Goal: Book appointment/travel/reservation

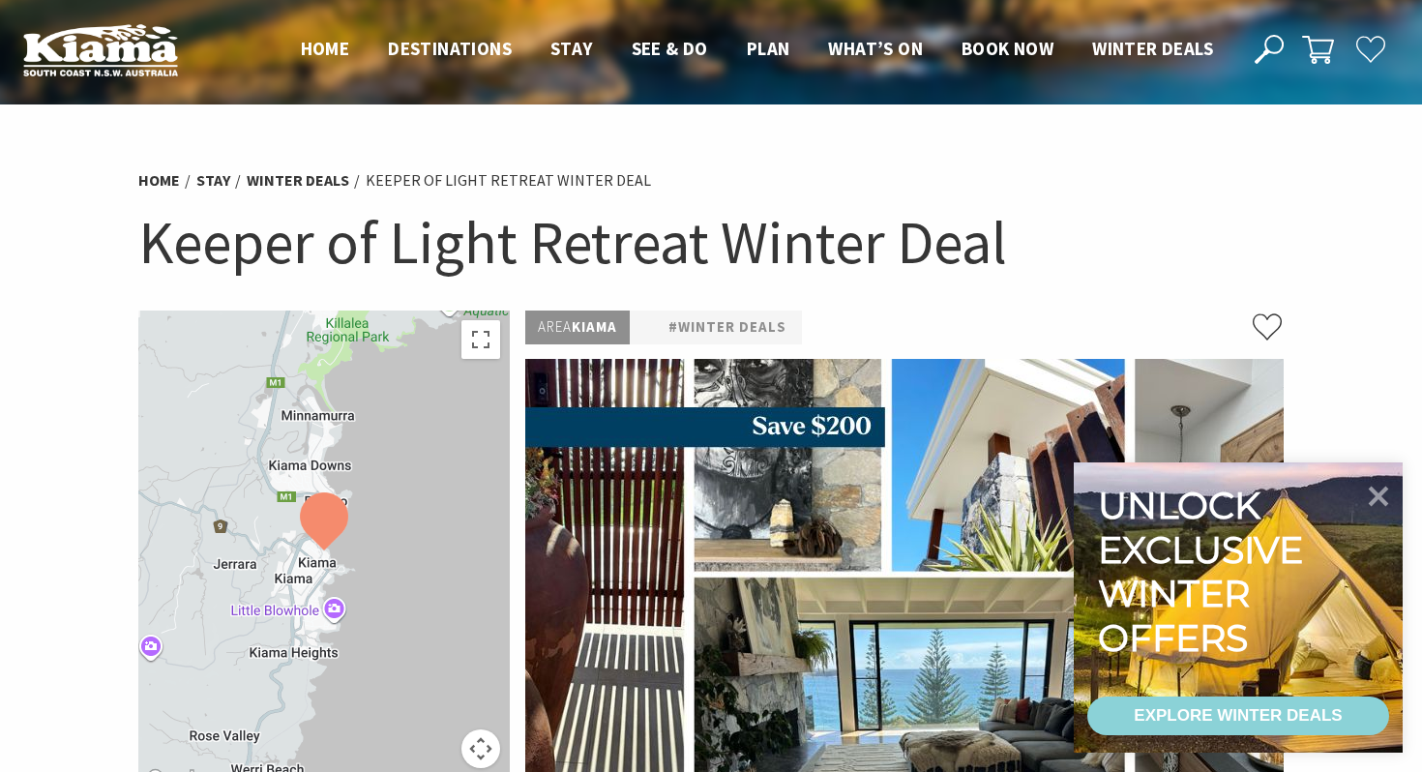
click at [1297, 712] on div "EXPLORE WINTER DEALS" at bounding box center [1238, 716] width 208 height 39
click at [1376, 487] on icon at bounding box center [1379, 495] width 46 height 46
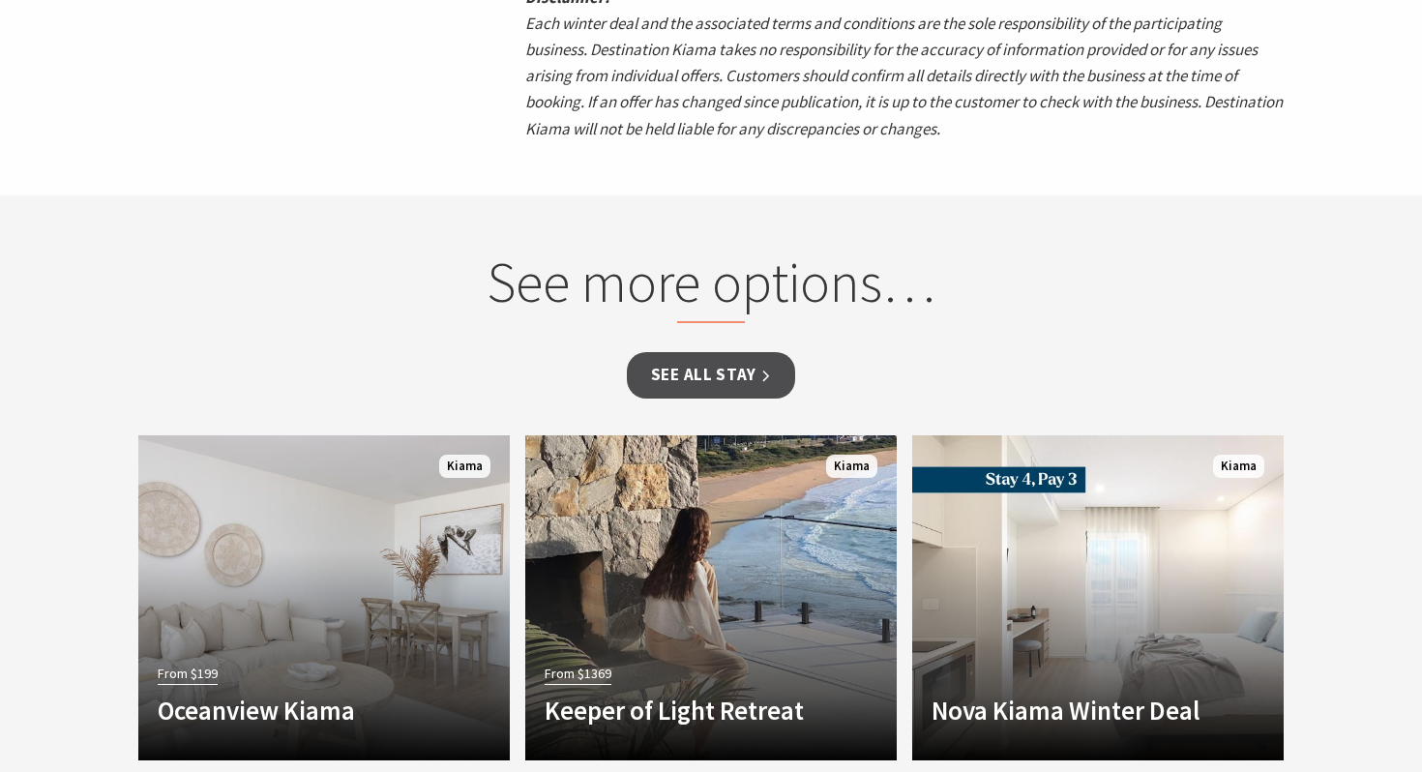
scroll to position [1897, 0]
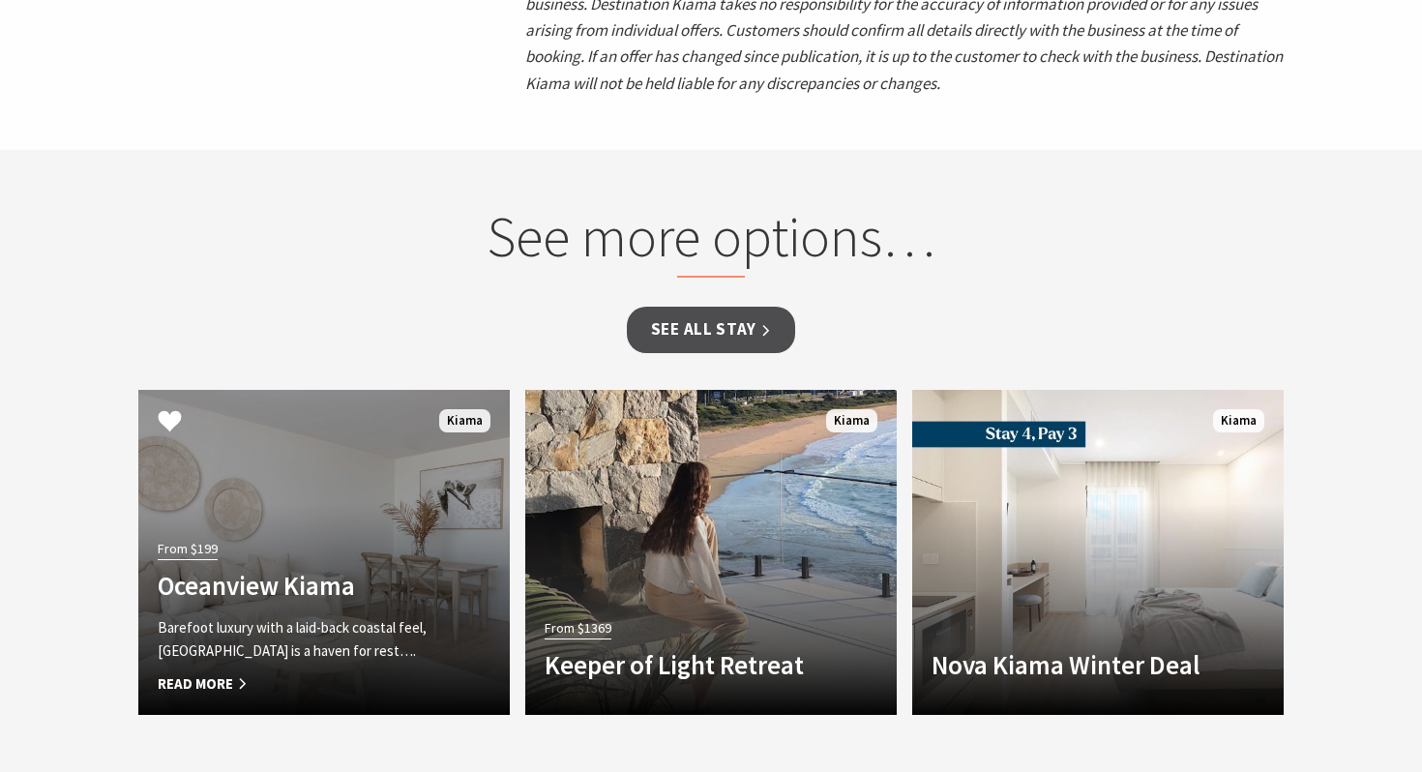
click at [356, 520] on link "From $199 Oceanview Kiama Barefoot luxury with a laid-back coastal feel, [GEOGR…" at bounding box center [324, 552] width 372 height 325
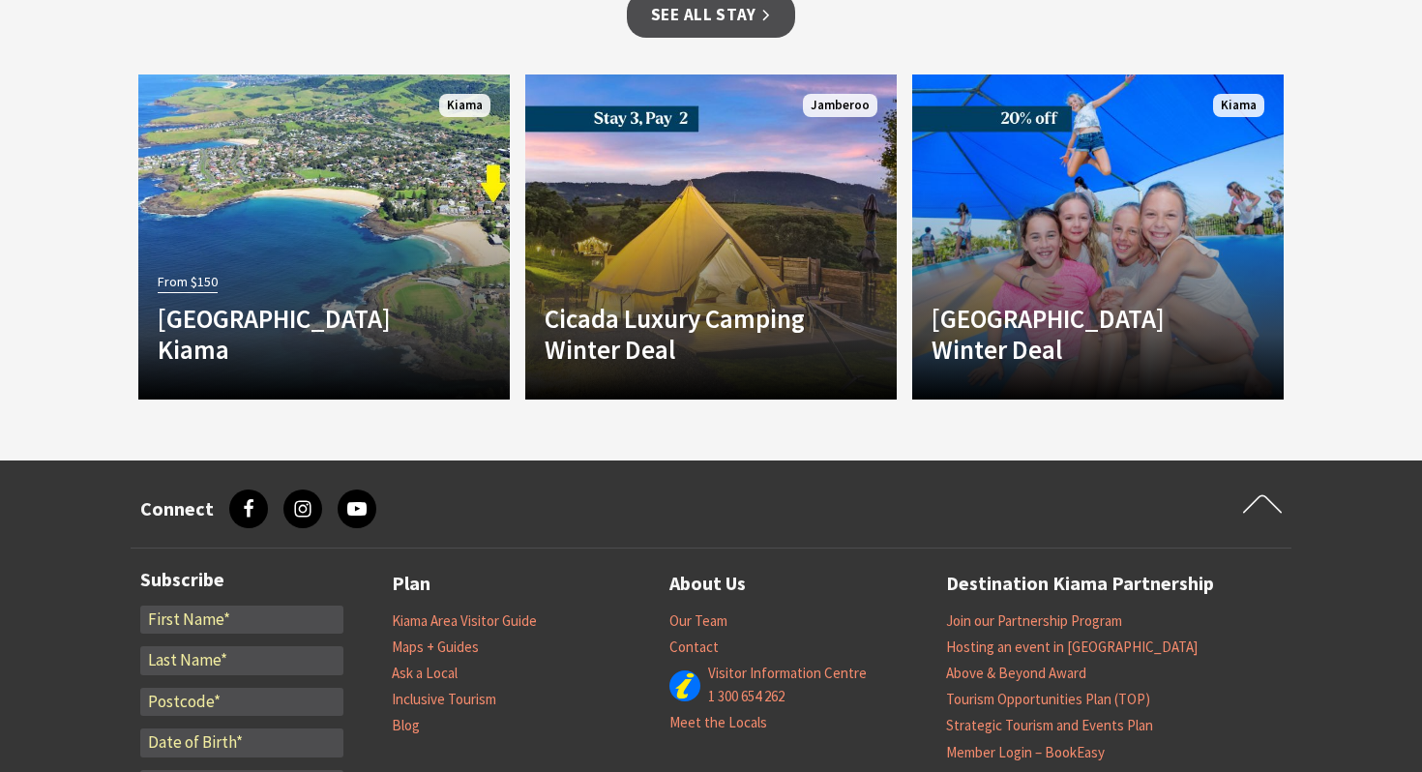
scroll to position [1986, 0]
